Goal: Obtain resource: Download file/media

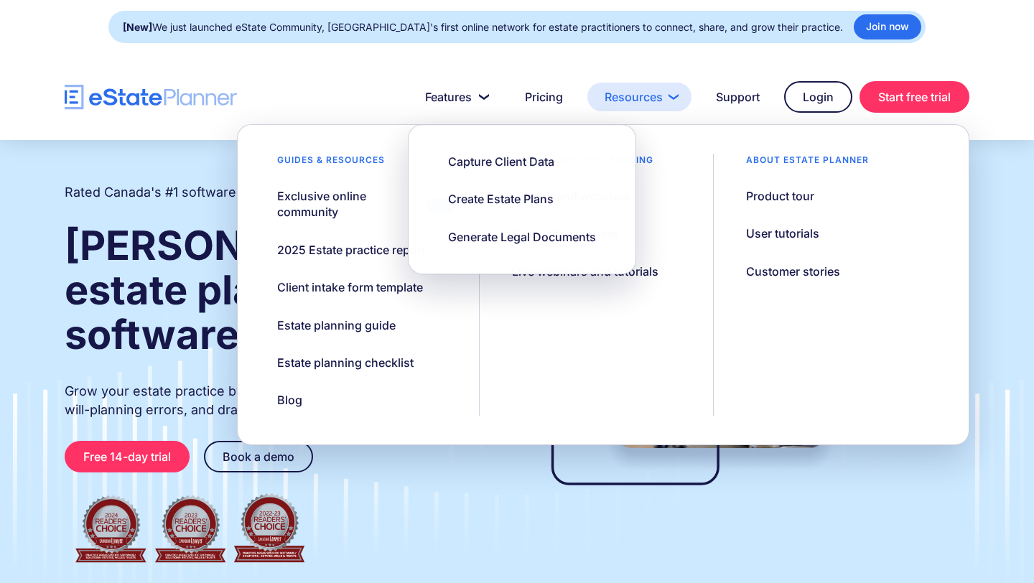
click at [645, 100] on link "Resources" at bounding box center [639, 97] width 104 height 29
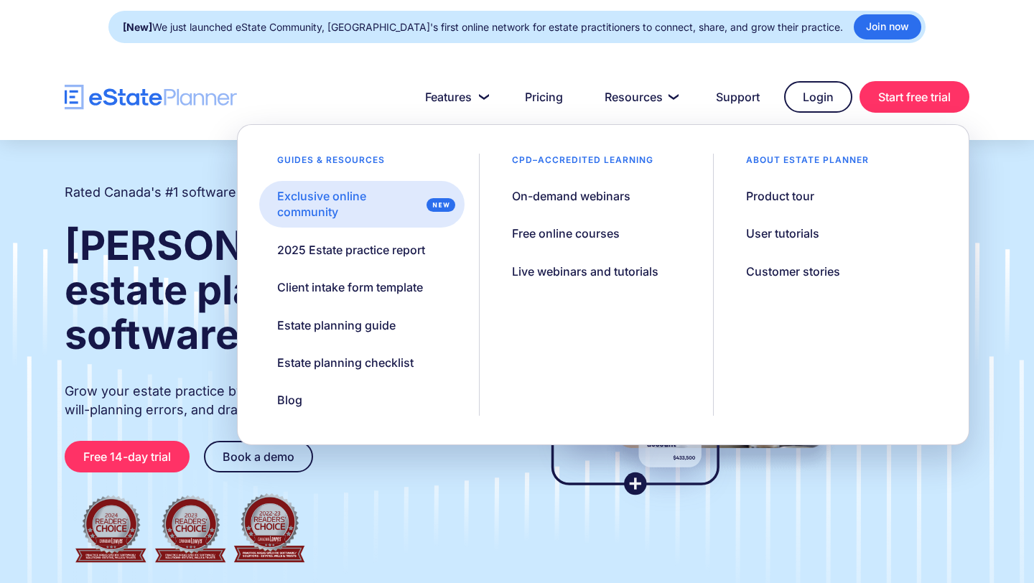
click at [348, 197] on div "Exclusive online community" at bounding box center [349, 204] width 144 height 32
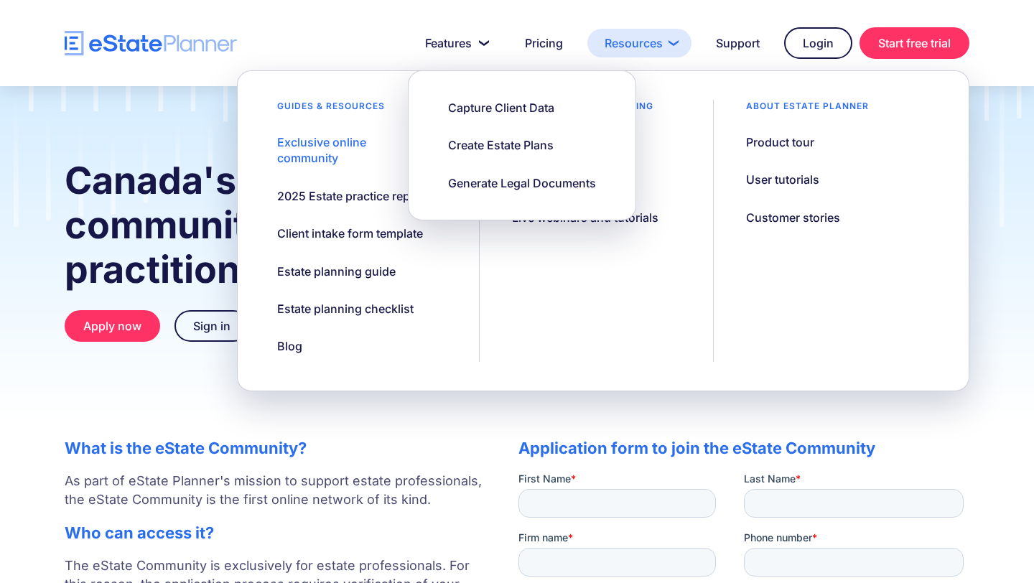
click at [663, 43] on link "Resources" at bounding box center [639, 43] width 104 height 29
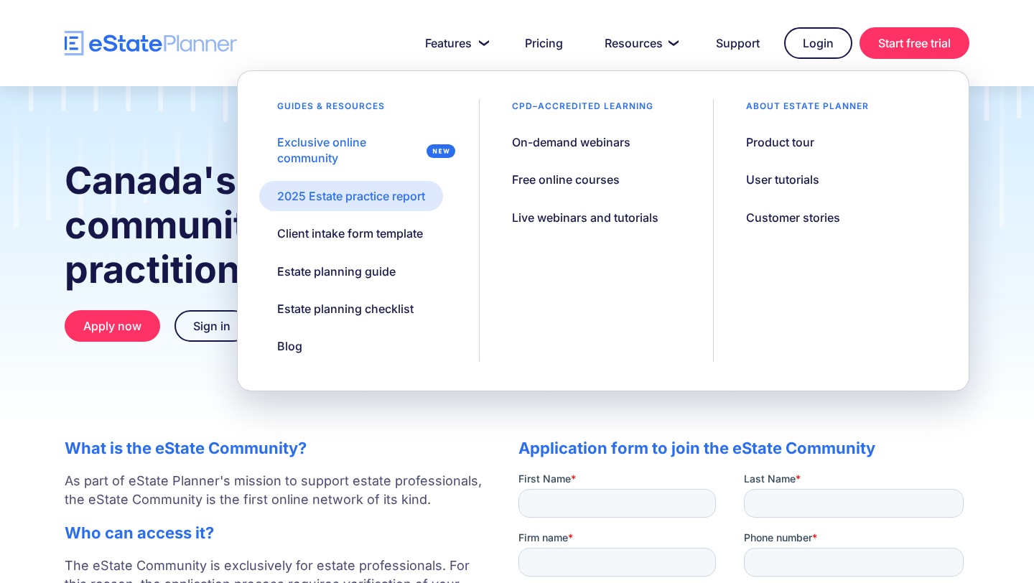
click at [351, 198] on div "2025 Estate practice report" at bounding box center [351, 196] width 148 height 16
